Goal: Task Accomplishment & Management: Manage account settings

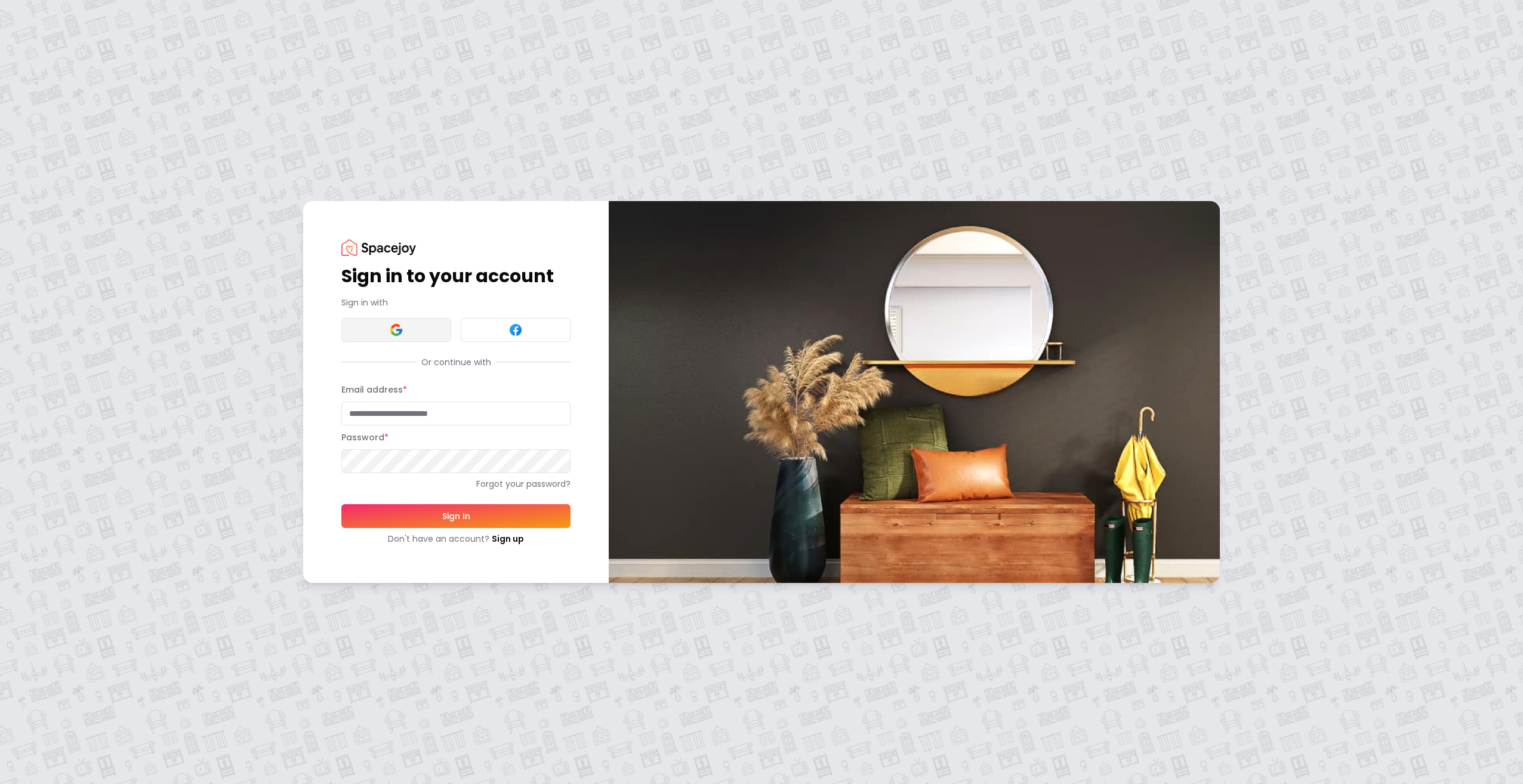
click at [376, 328] on button at bounding box center [396, 330] width 110 height 24
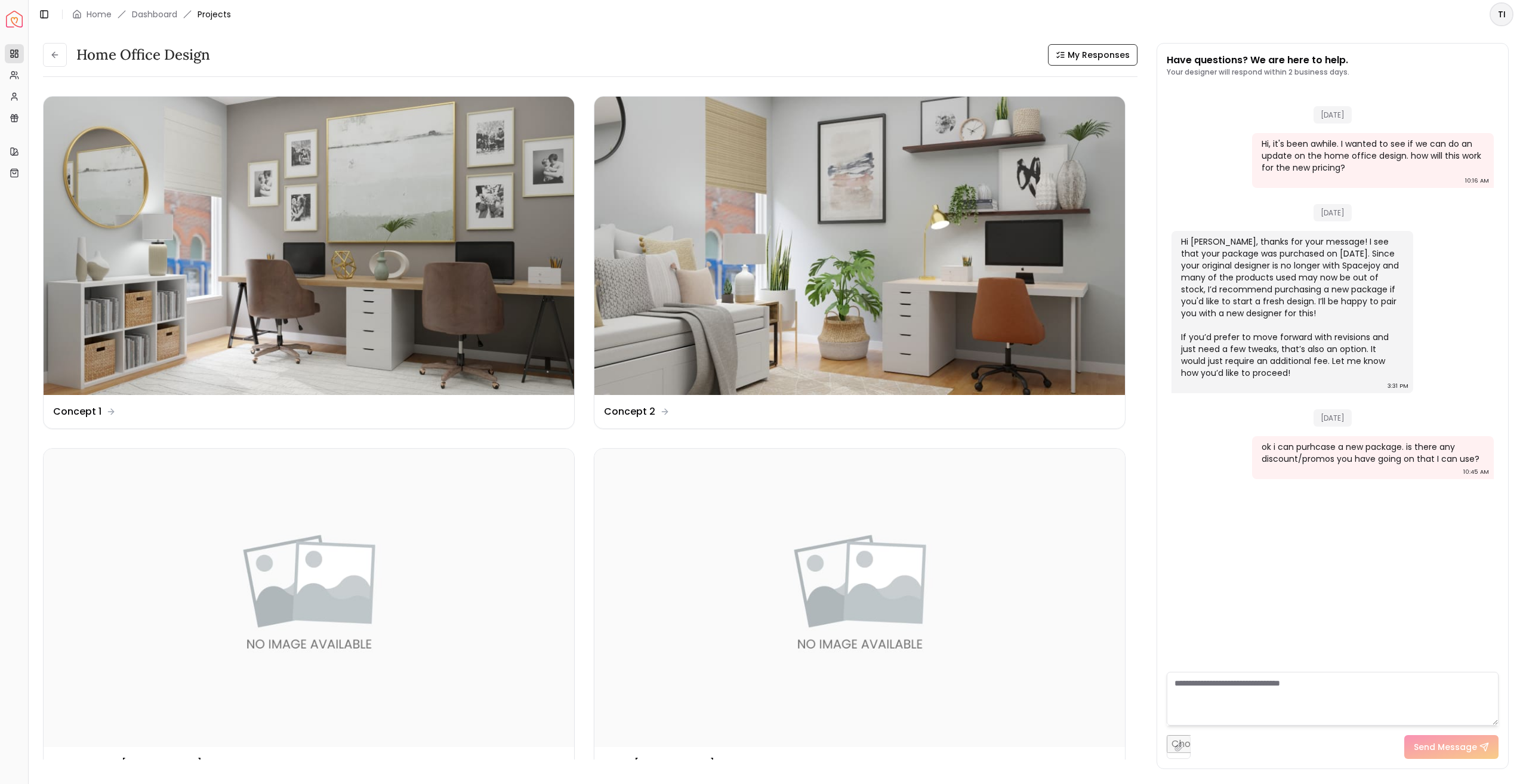
click at [1304, 688] on textarea at bounding box center [1333, 699] width 332 height 54
type textarea "*"
type textarea "**********"
